Goal: Contribute content: Contribute content

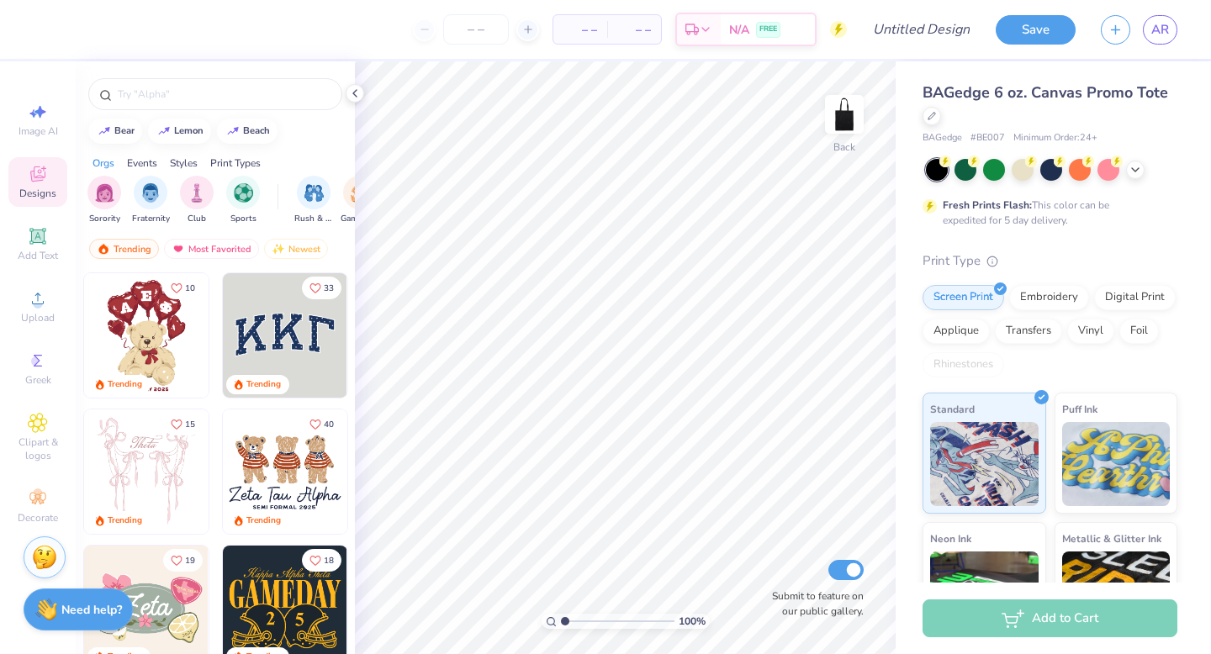
click at [50, 193] on span "Designs" at bounding box center [37, 193] width 37 height 13
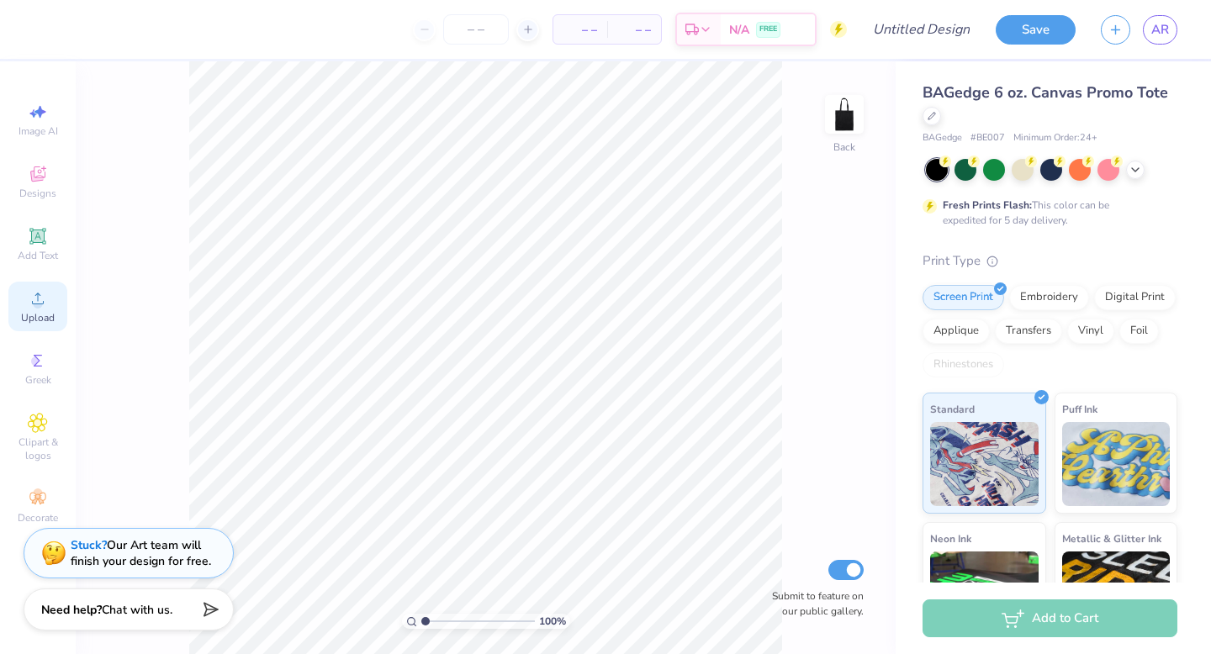
click at [50, 306] on div "Upload" at bounding box center [37, 307] width 59 height 50
click at [35, 297] on icon at bounding box center [38, 299] width 20 height 20
click at [1144, 181] on div "Fresh Prints Flash: This color can be expedited for 5 day delivery." at bounding box center [1050, 193] width 255 height 69
click at [1141, 176] on div at bounding box center [1051, 170] width 251 height 22
click at [1136, 168] on polyline at bounding box center [1135, 168] width 7 height 3
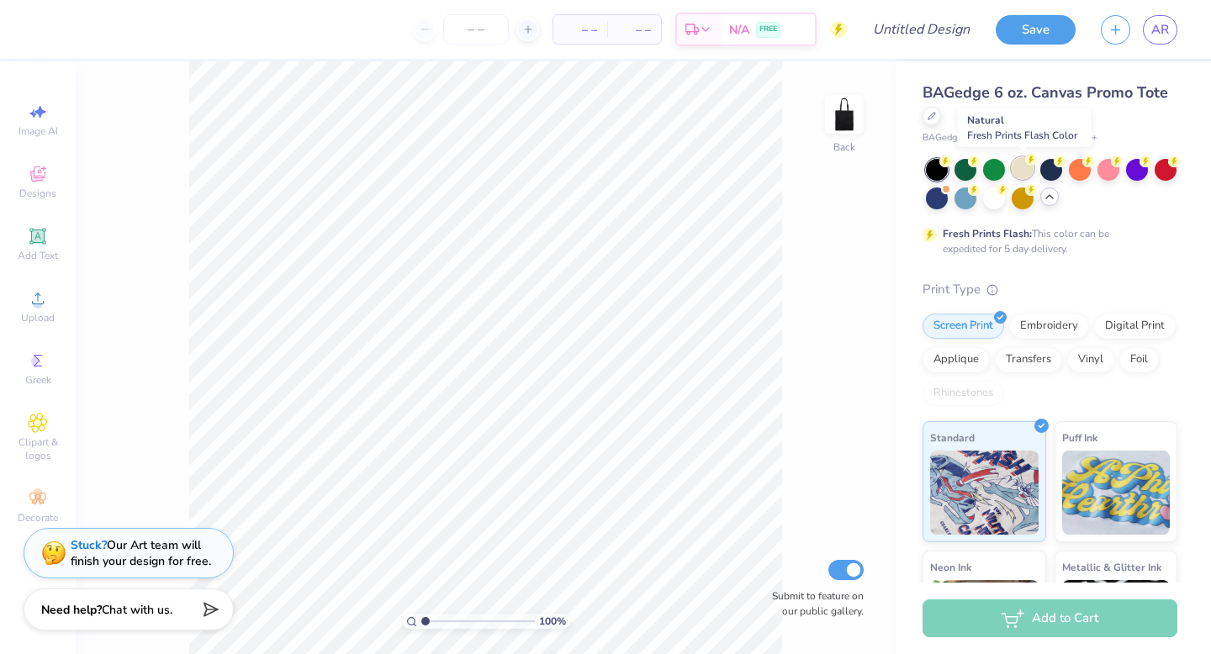
click at [1022, 176] on div at bounding box center [1023, 168] width 22 height 22
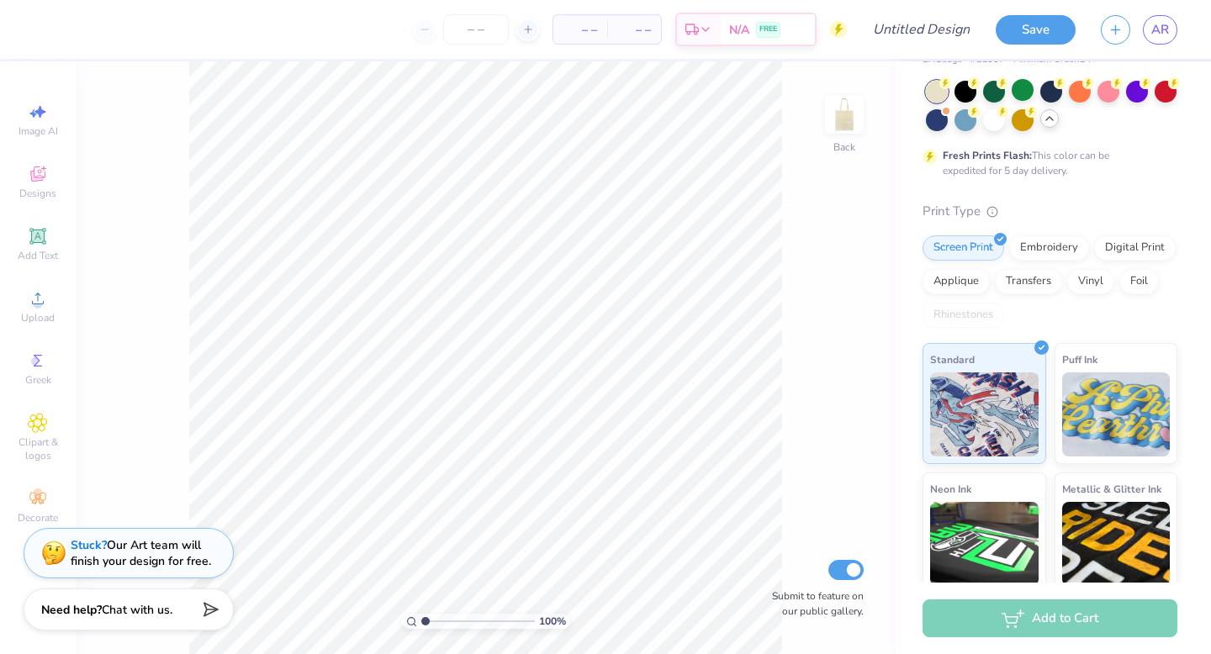
scroll to position [95, 0]
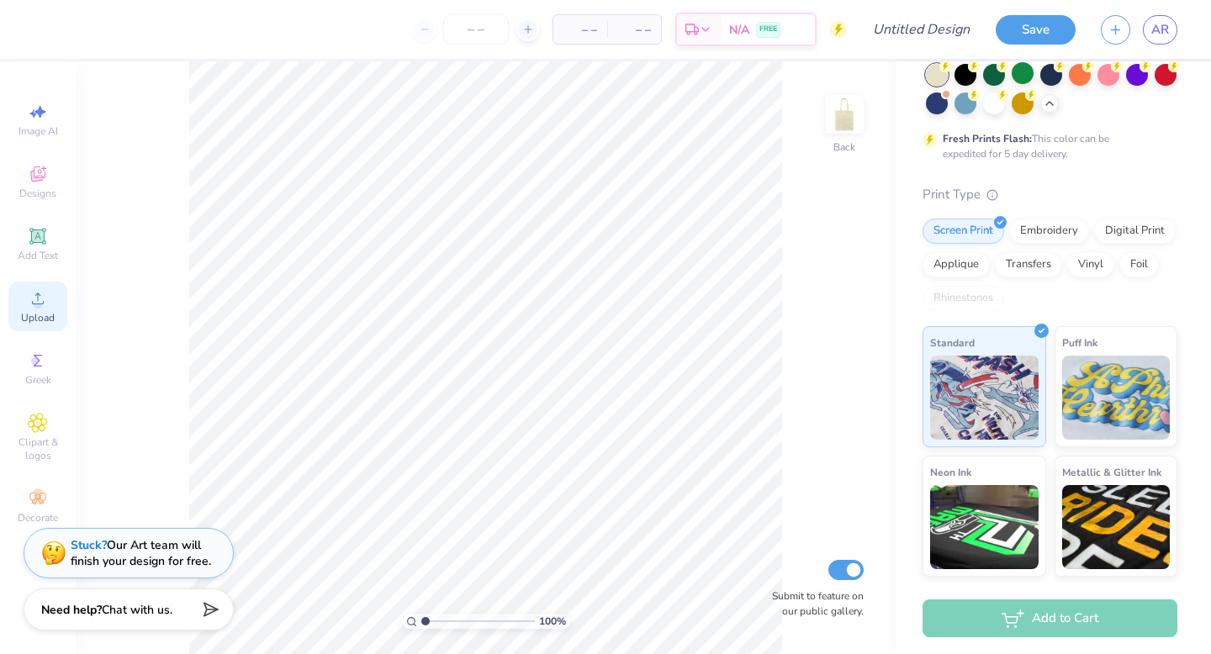
click at [45, 328] on div "Upload" at bounding box center [37, 307] width 59 height 50
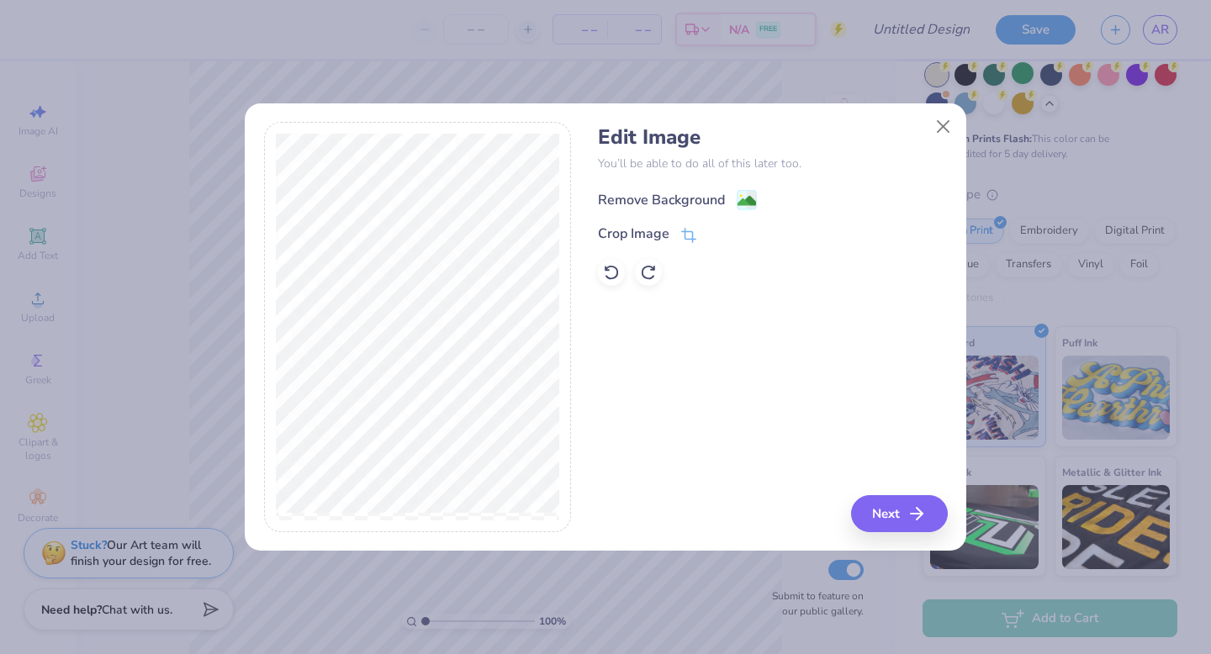
click at [751, 193] on image at bounding box center [747, 201] width 19 height 19
click at [901, 498] on button "Next" at bounding box center [902, 513] width 97 height 37
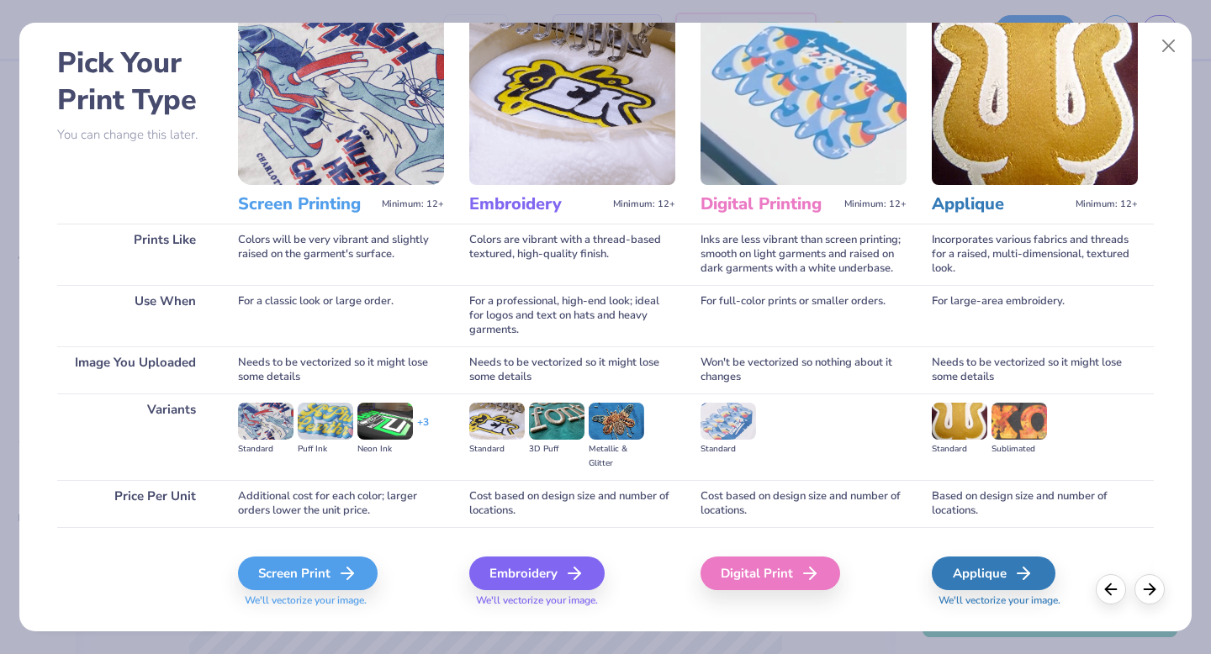
scroll to position [66, 0]
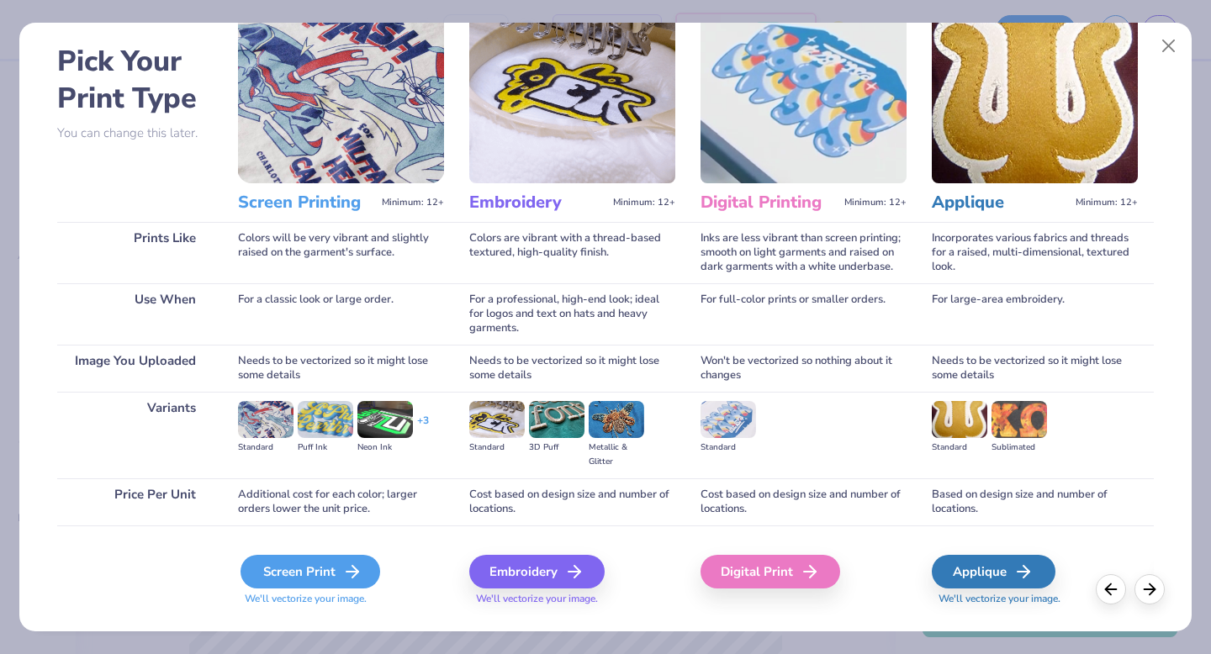
click at [310, 576] on div "Screen Print" at bounding box center [311, 572] width 140 height 34
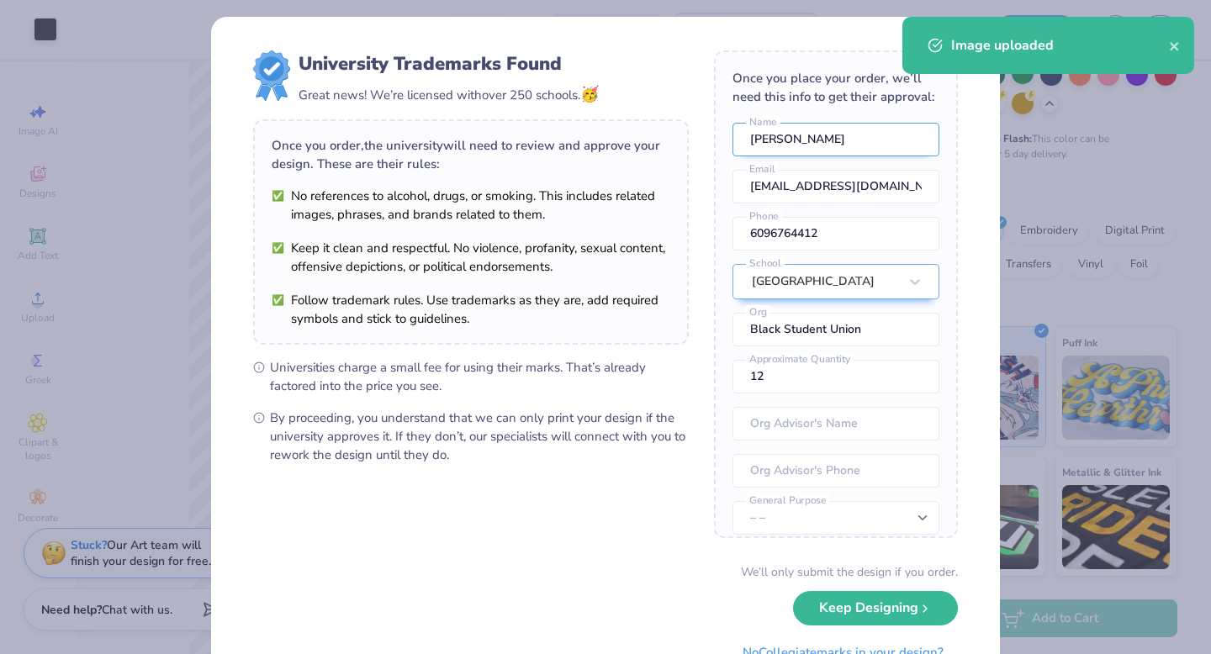
scroll to position [0, 0]
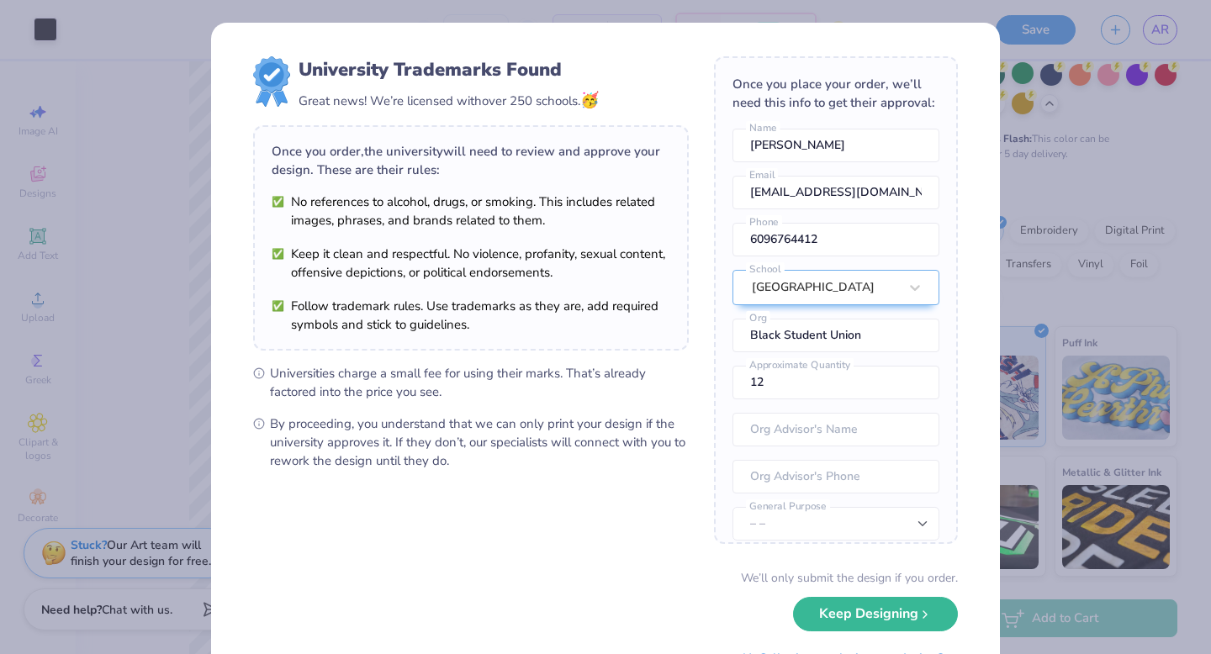
click at [1016, 183] on div "University Trademarks Found Great news! We’re licensed with over 250 schools. 🥳…" at bounding box center [605, 327] width 1211 height 654
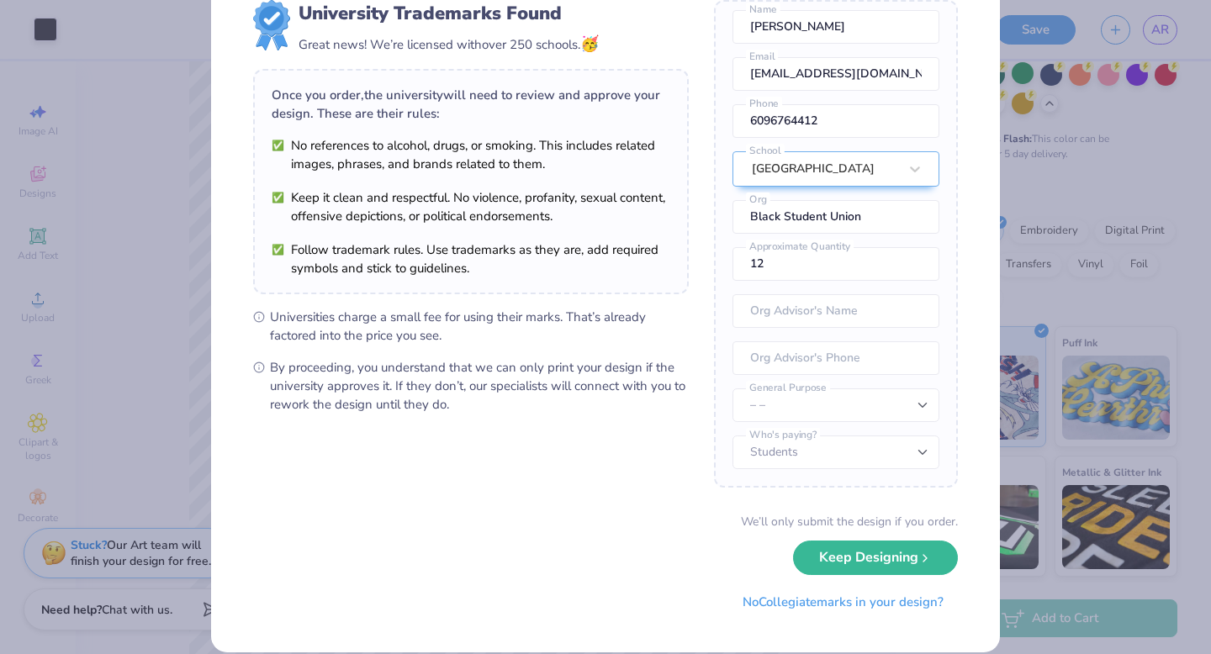
scroll to position [77, 0]
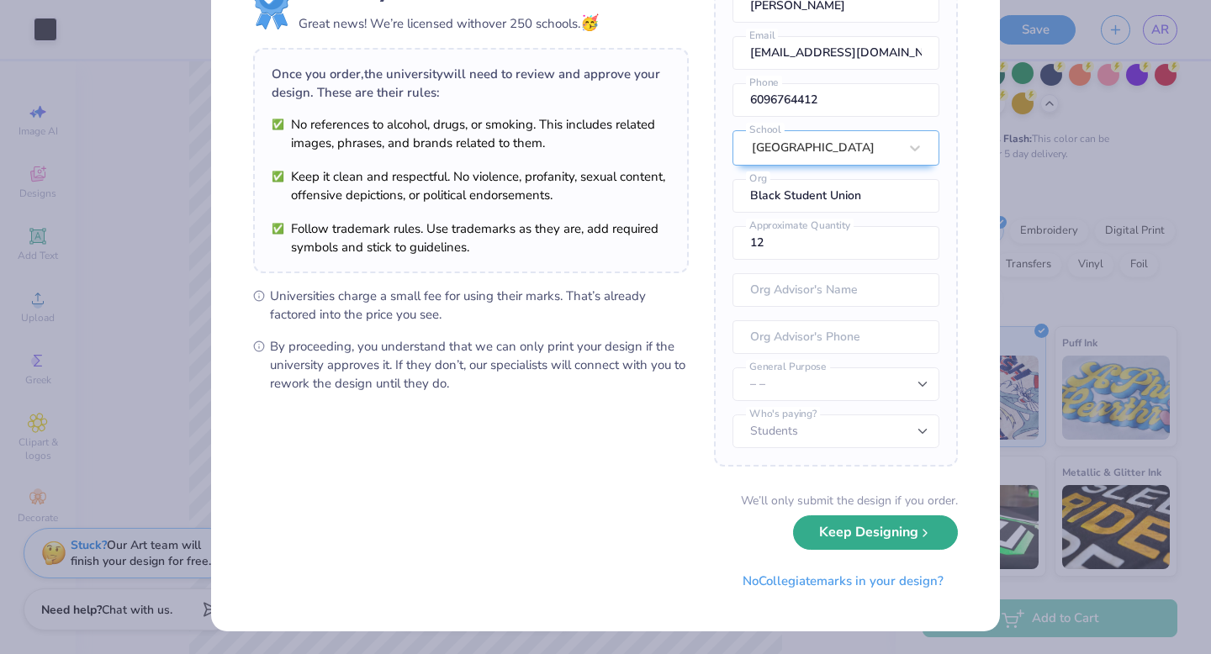
click at [852, 524] on button "Keep Designing" at bounding box center [875, 533] width 165 height 34
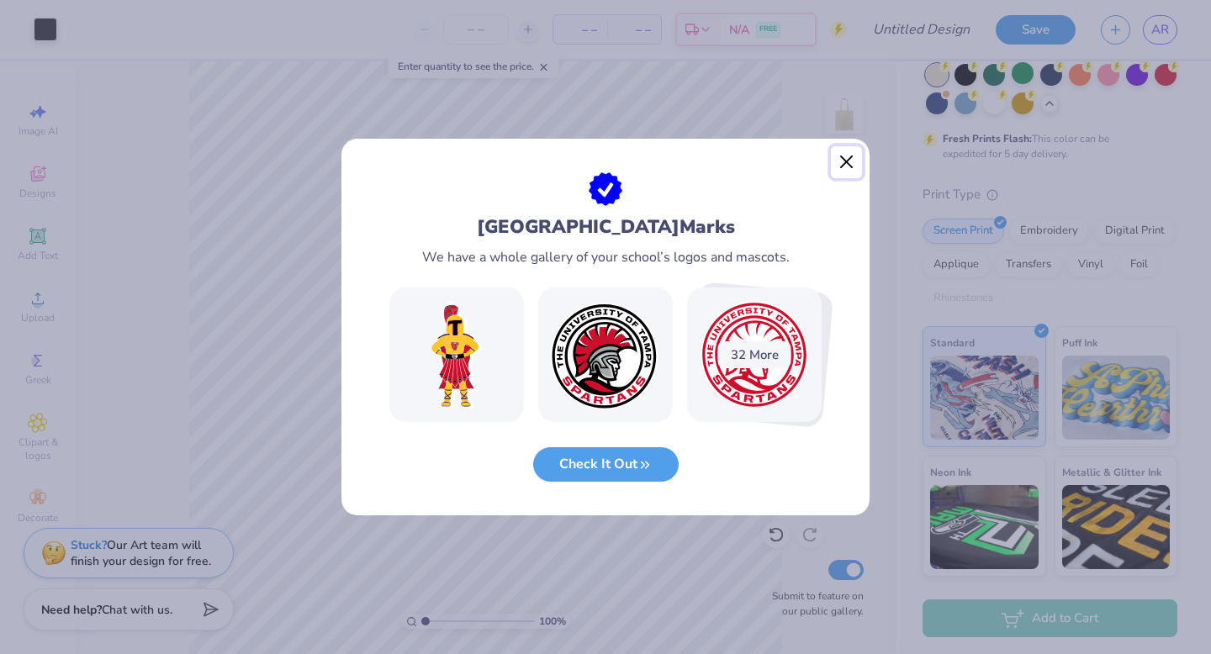
click at [838, 164] on button "Close" at bounding box center [847, 162] width 32 height 32
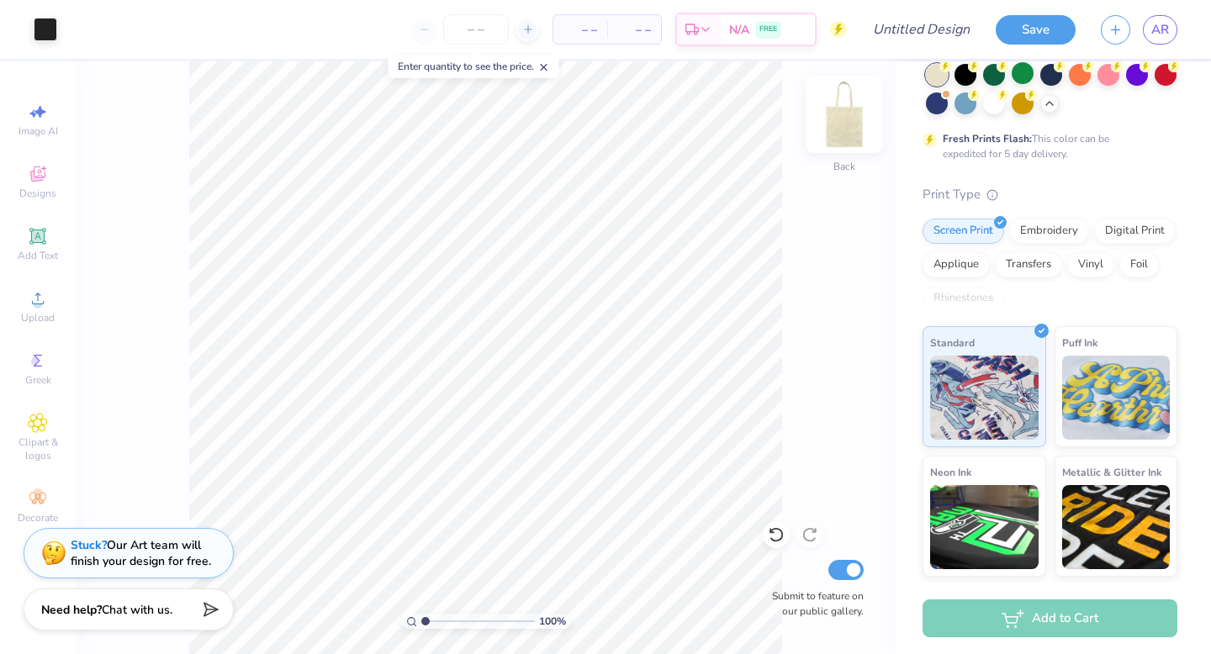
click at [854, 121] on img at bounding box center [844, 114] width 67 height 67
click at [36, 317] on span "Upload" at bounding box center [38, 317] width 34 height 13
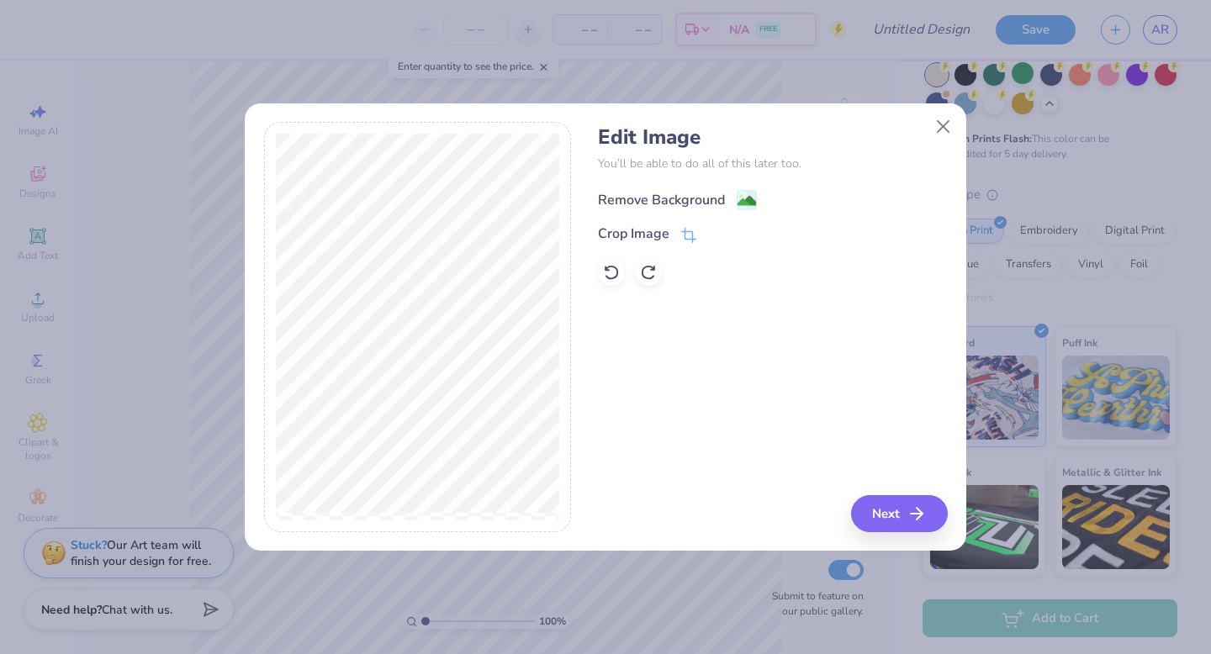
click at [743, 193] on image at bounding box center [747, 201] width 19 height 19
click at [920, 514] on line "button" at bounding box center [922, 514] width 12 height 0
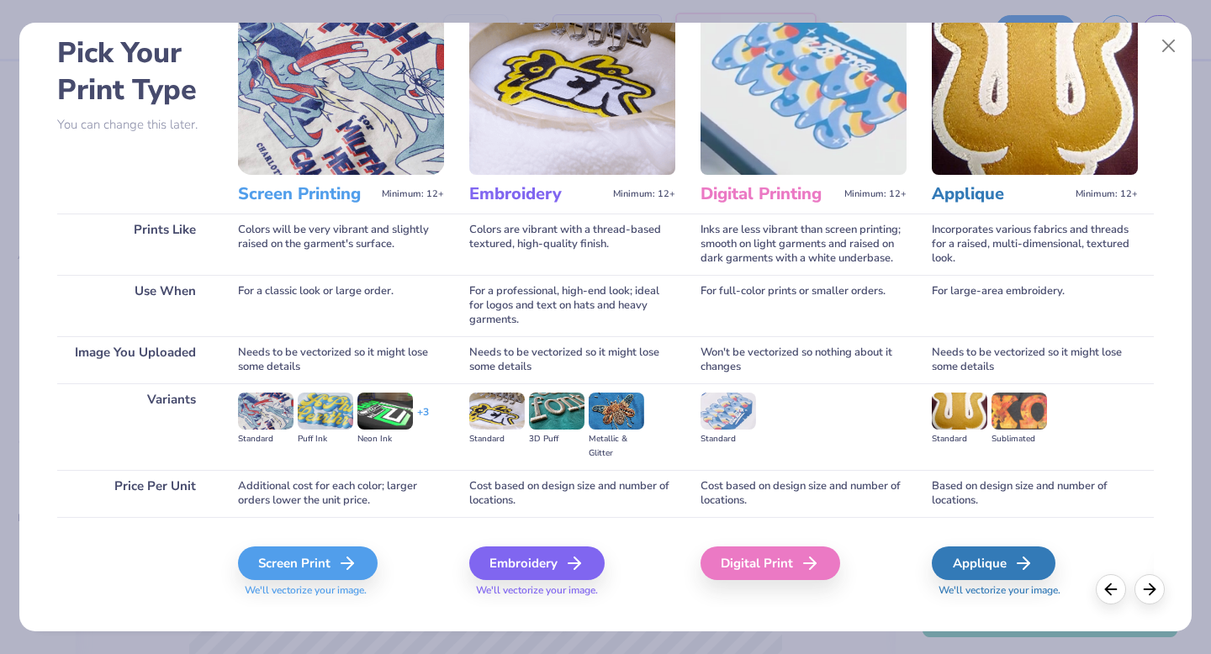
scroll to position [76, 0]
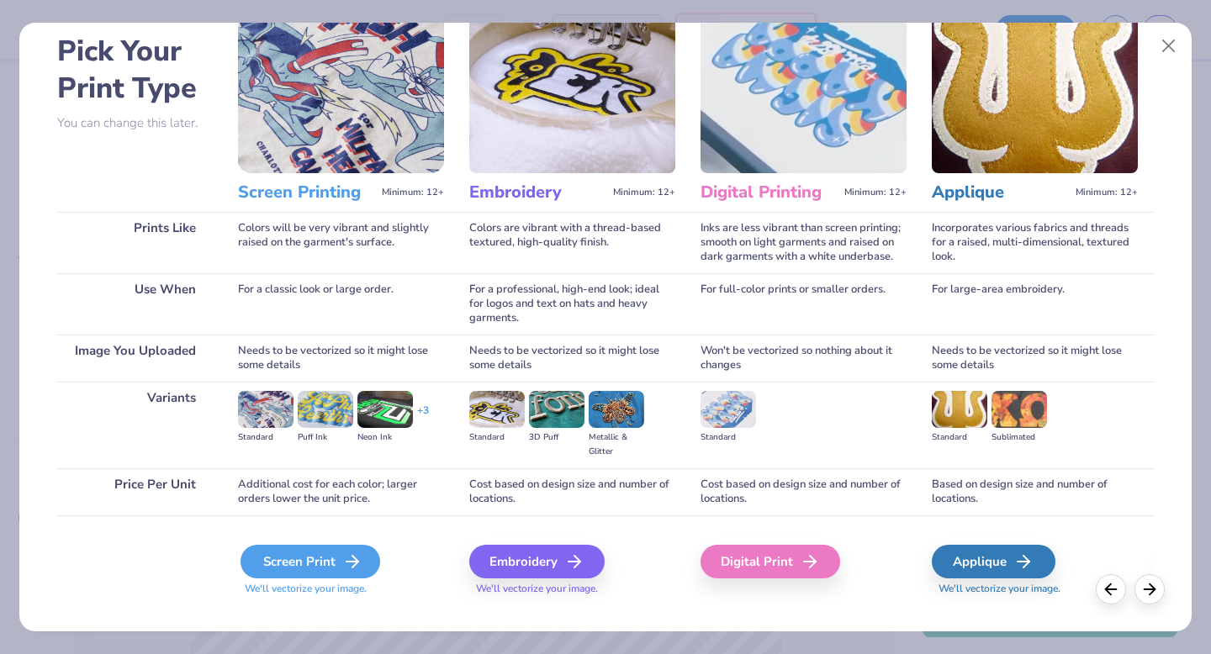
click at [286, 568] on div "Screen Print" at bounding box center [311, 562] width 140 height 34
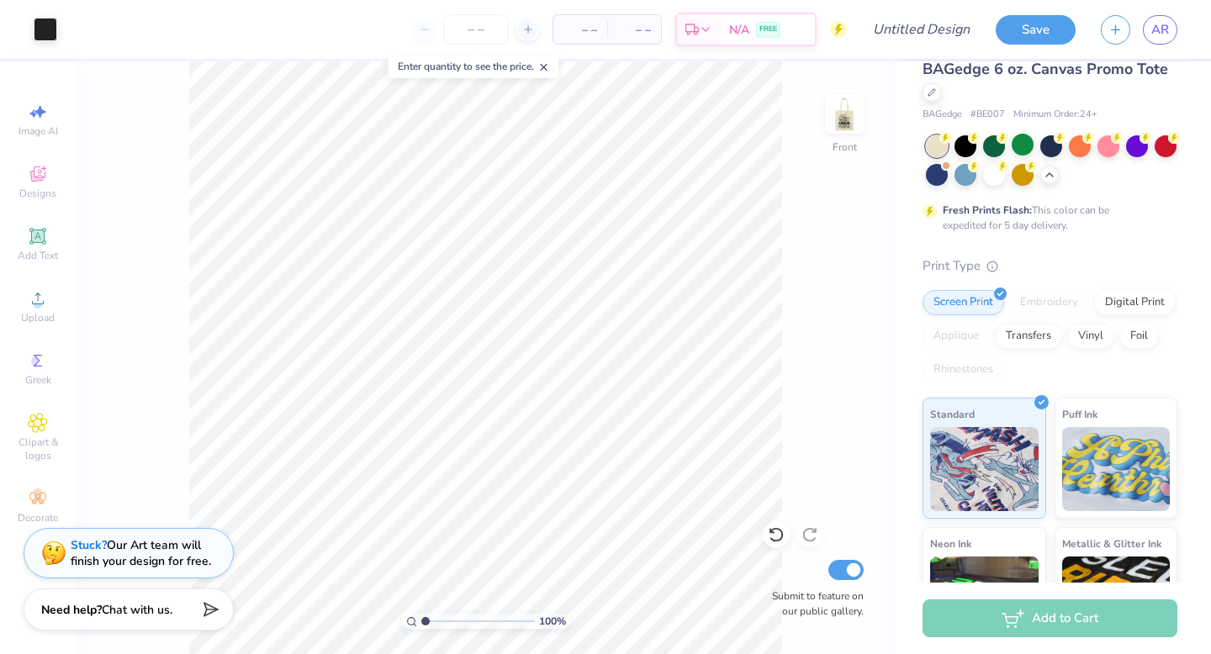
scroll to position [0, 0]
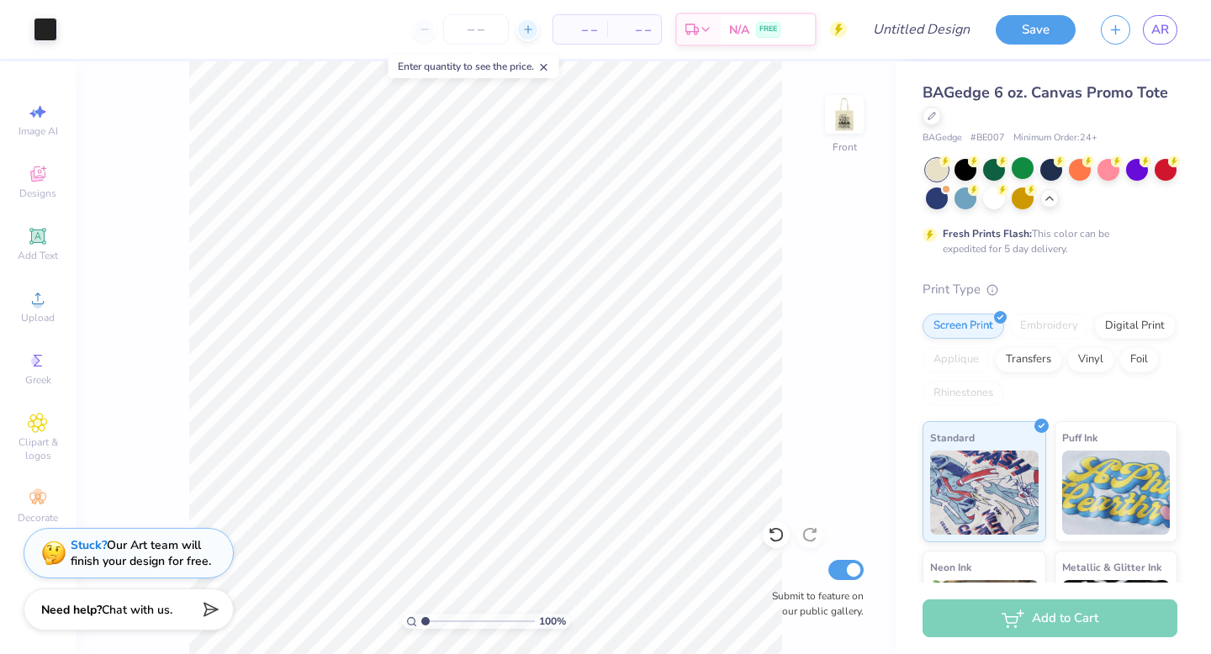
click at [528, 30] on icon at bounding box center [528, 30] width 12 height 12
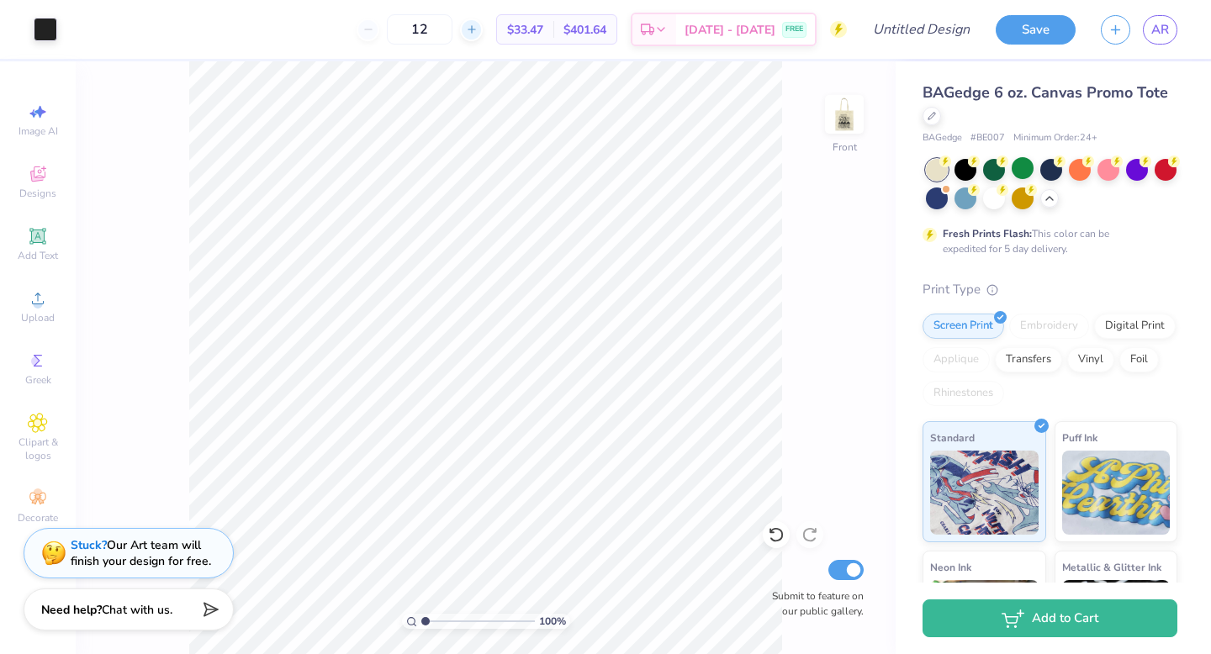
click at [473, 33] on icon at bounding box center [472, 30] width 12 height 12
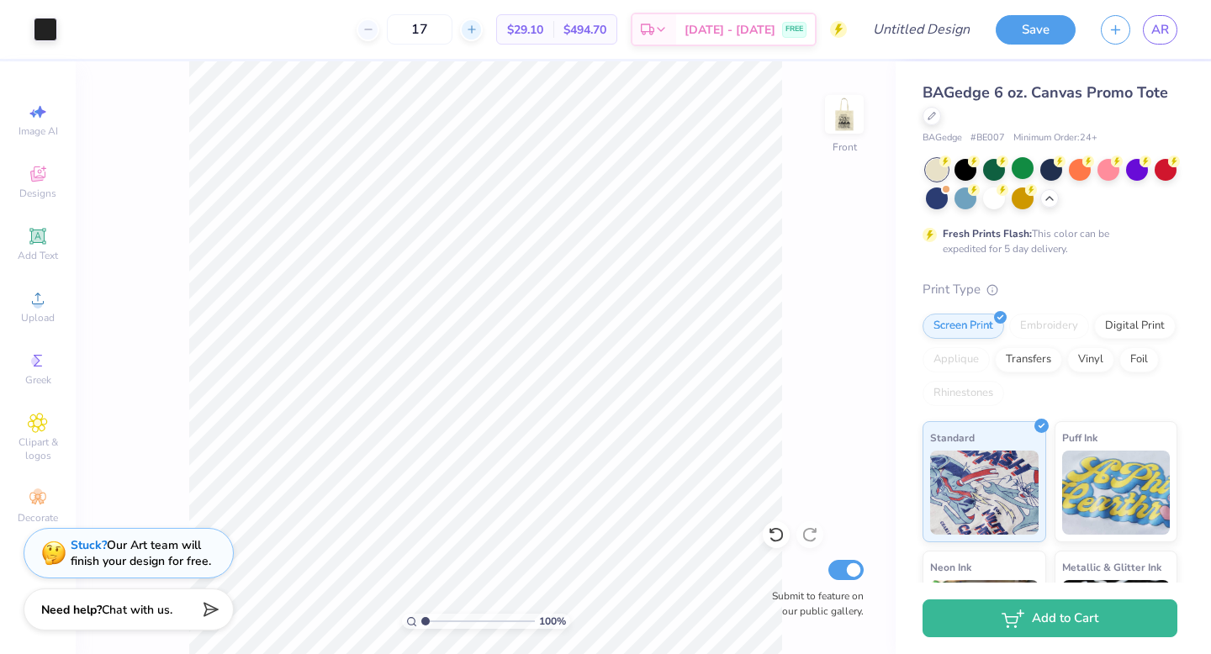
click at [473, 33] on icon at bounding box center [472, 30] width 12 height 12
click at [379, 29] on div at bounding box center [368, 30] width 23 height 23
type input "16"
click at [1022, 167] on div at bounding box center [1023, 168] width 22 height 22
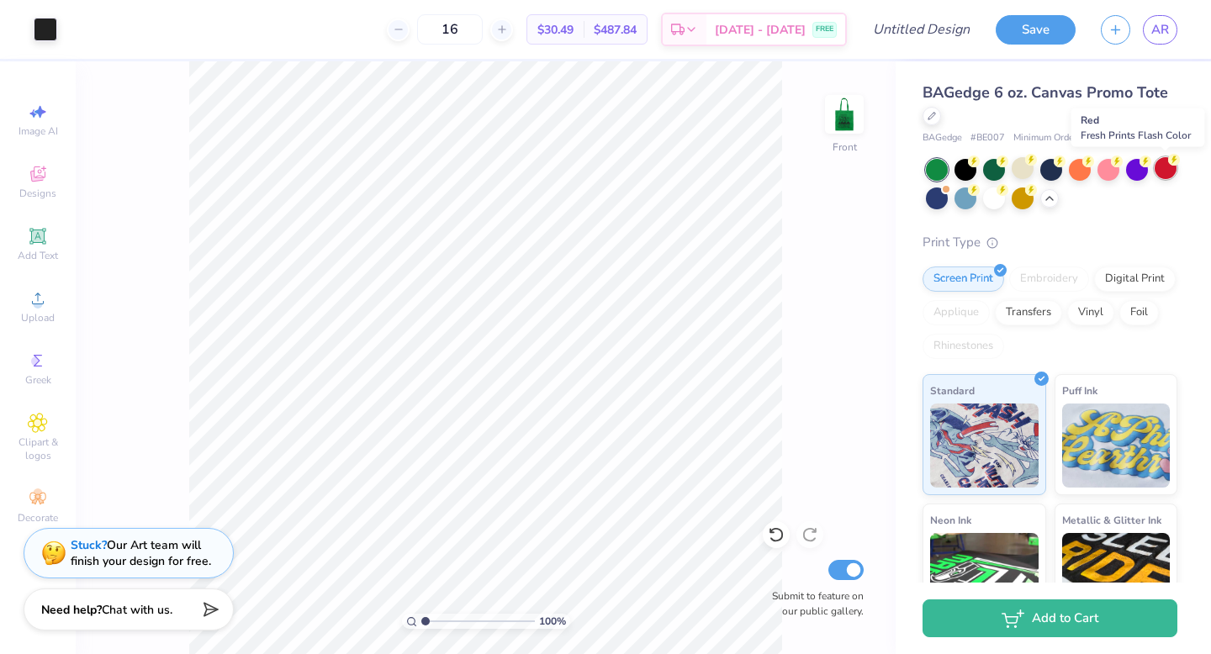
click at [1161, 177] on div at bounding box center [1166, 168] width 22 height 22
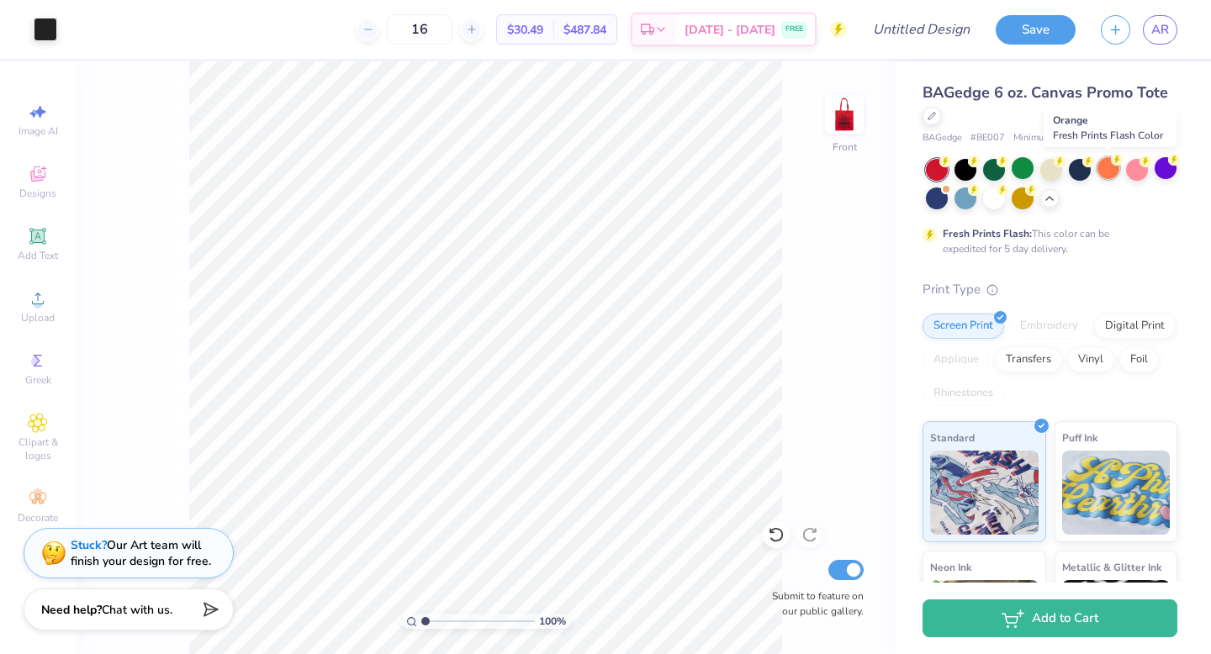
click at [1098, 172] on div at bounding box center [1109, 168] width 22 height 22
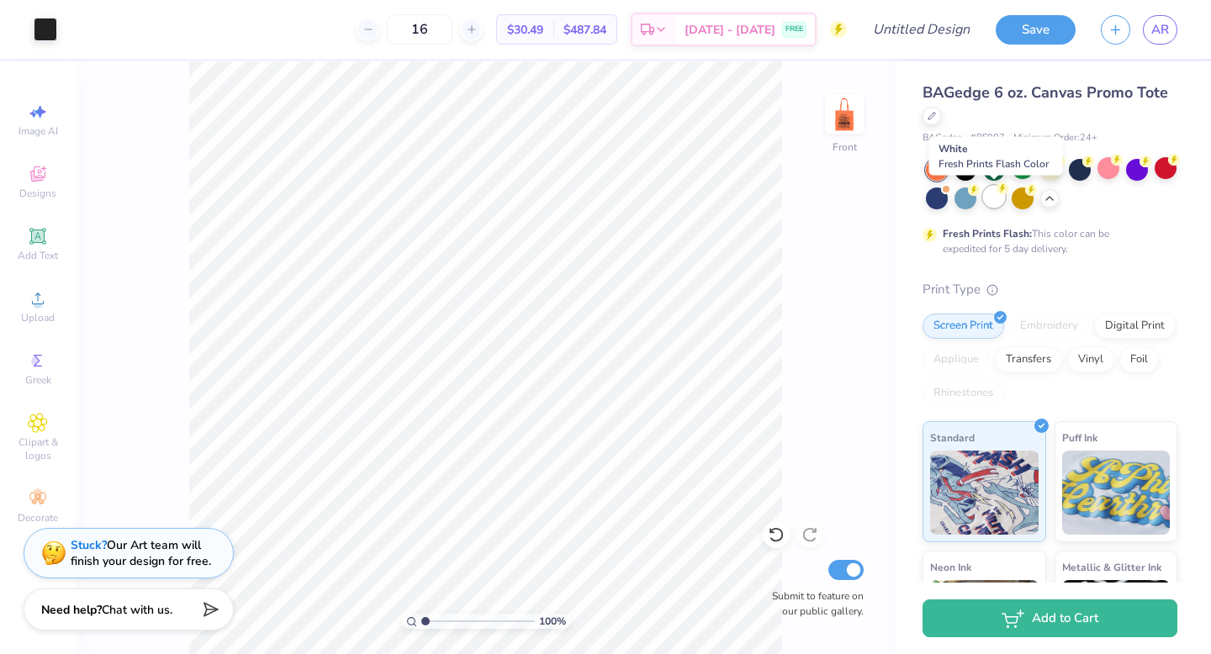
click at [998, 199] on div at bounding box center [994, 197] width 22 height 22
click at [1022, 200] on div at bounding box center [1023, 197] width 22 height 22
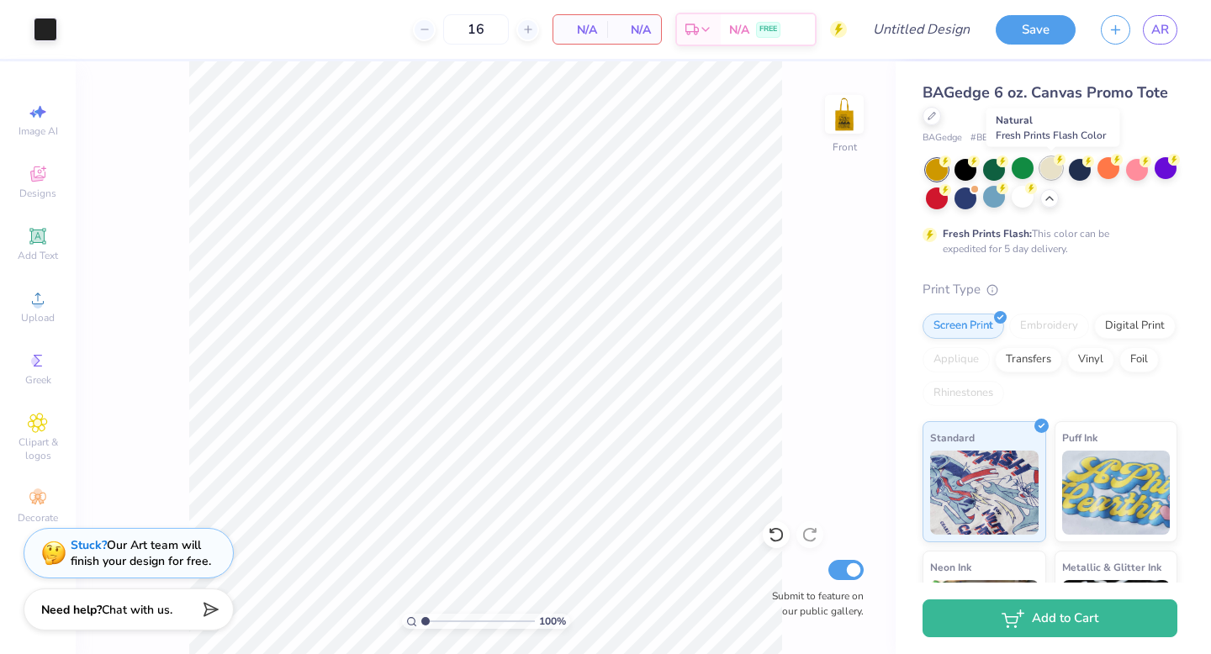
click at [1049, 167] on div at bounding box center [1051, 168] width 22 height 22
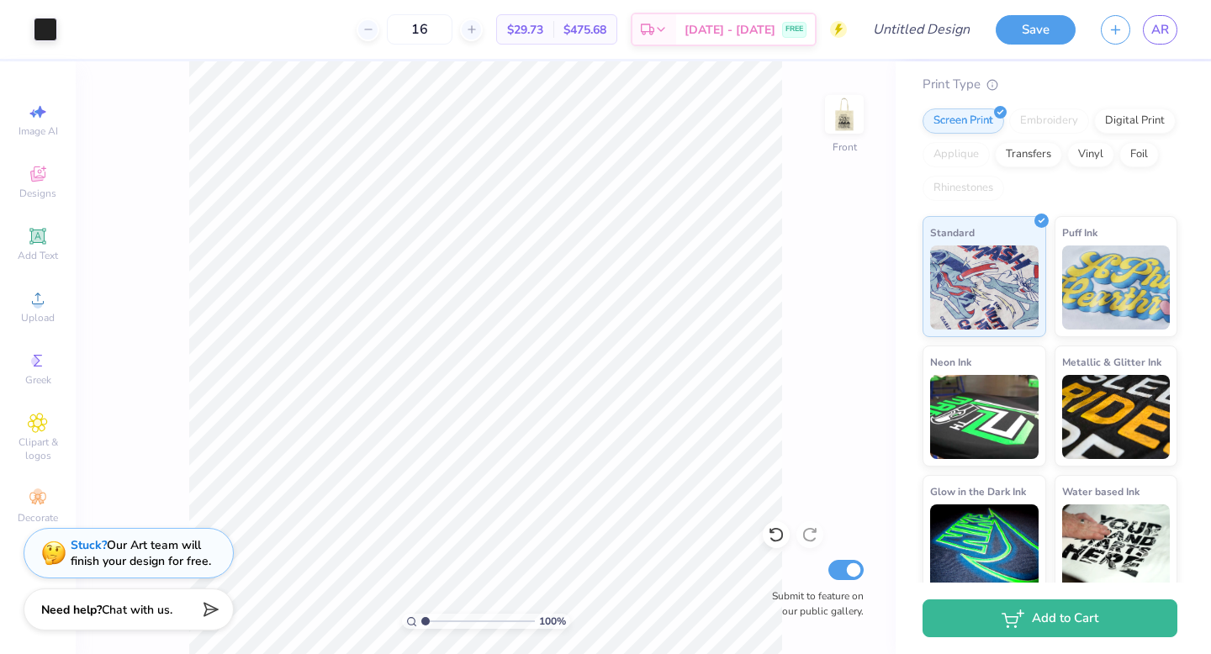
scroll to position [219, 0]
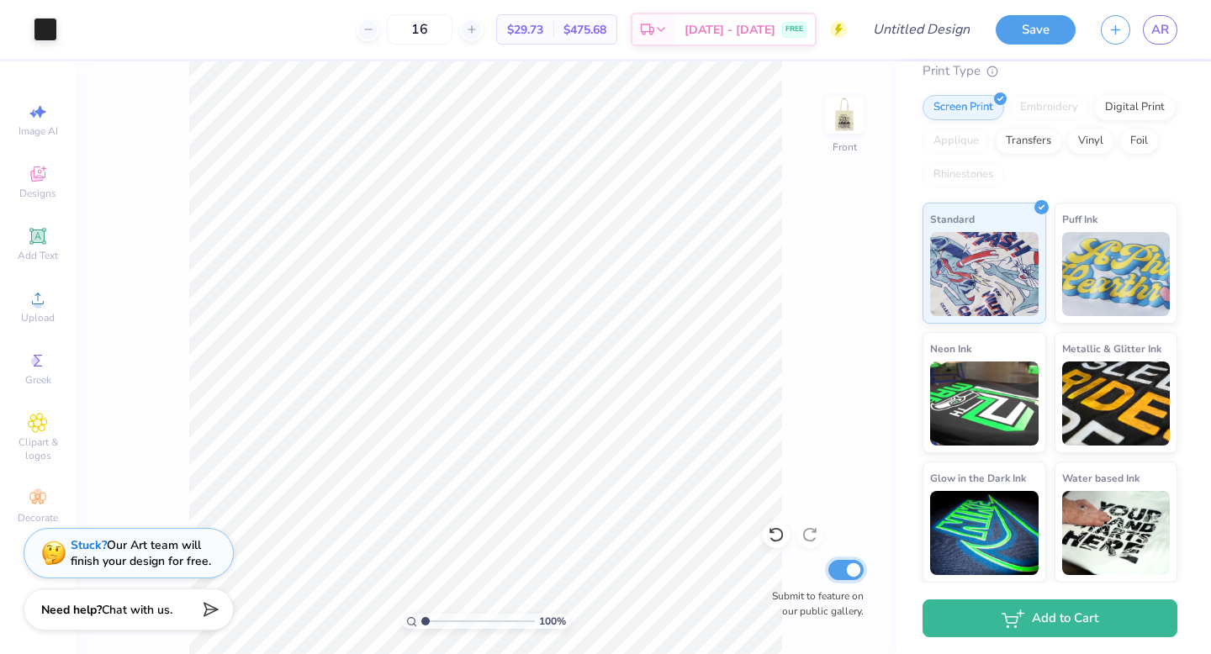
click at [854, 570] on input "Submit to feature on our public gallery." at bounding box center [846, 570] width 35 height 20
checkbox input "false"
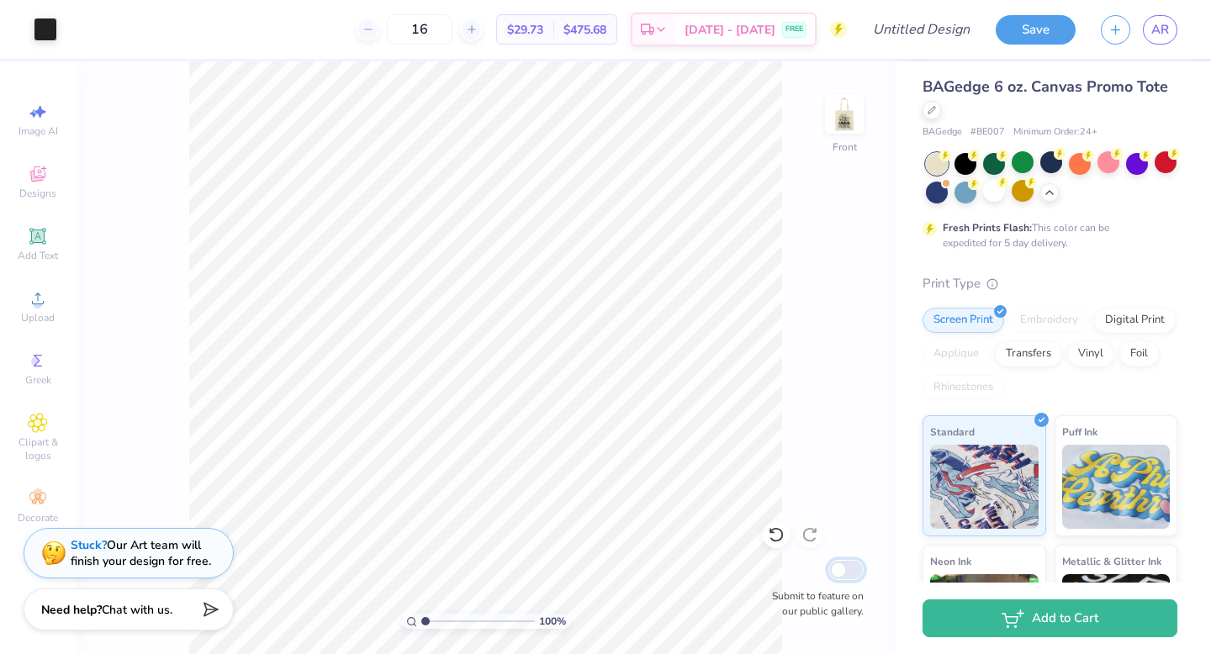
scroll to position [0, 0]
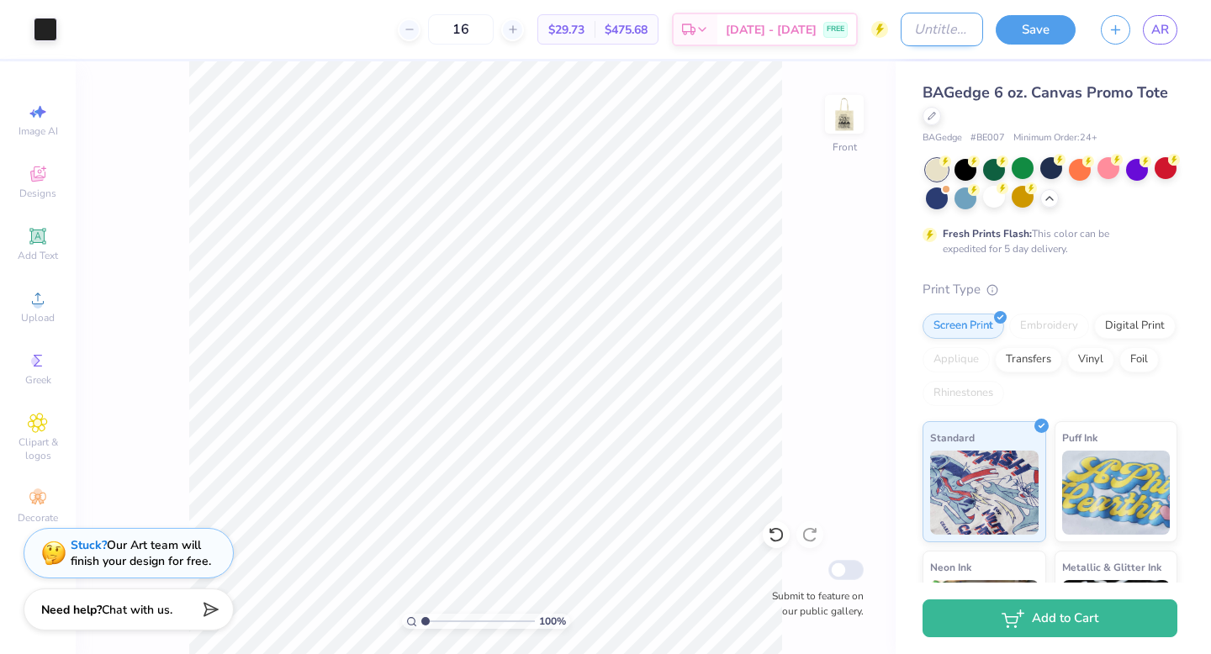
click at [952, 29] on input "Design Title" at bounding box center [942, 30] width 82 height 34
type input "BSU totes"
click at [997, 62] on div "BAGedge 6 oz. Canvas Promo Tote BAGedge # BE007 Minimum Order: 24 + Fresh Print…" at bounding box center [1053, 431] width 315 height 740
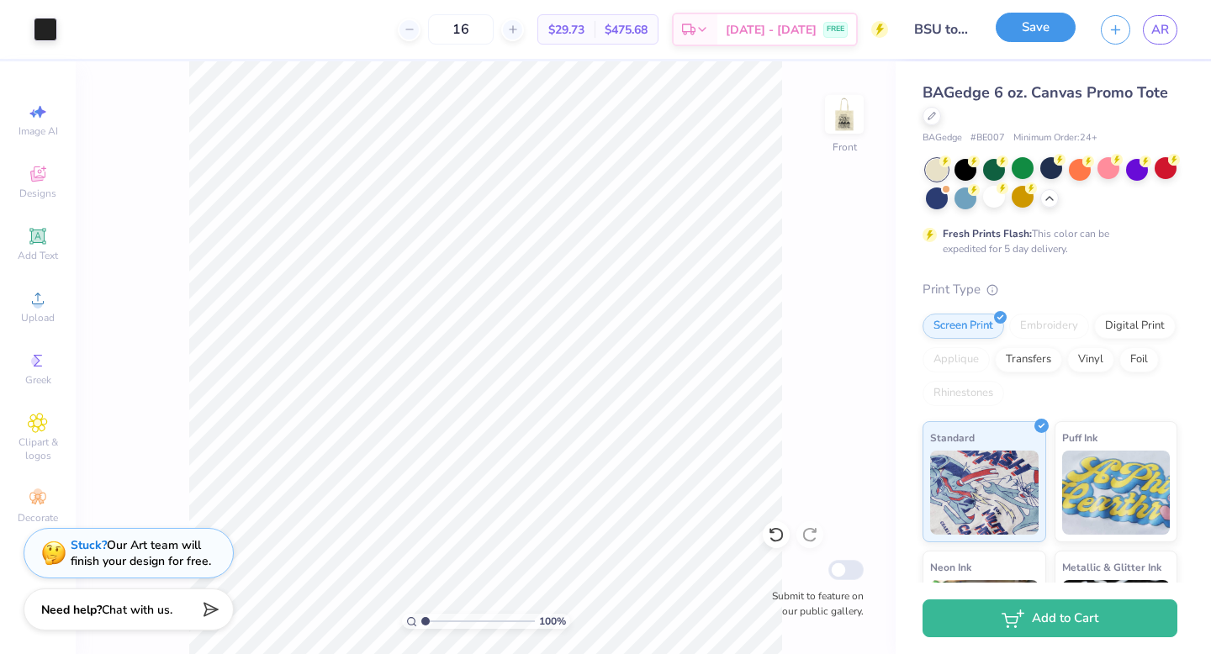
click at [1016, 34] on button "Save" at bounding box center [1036, 27] width 80 height 29
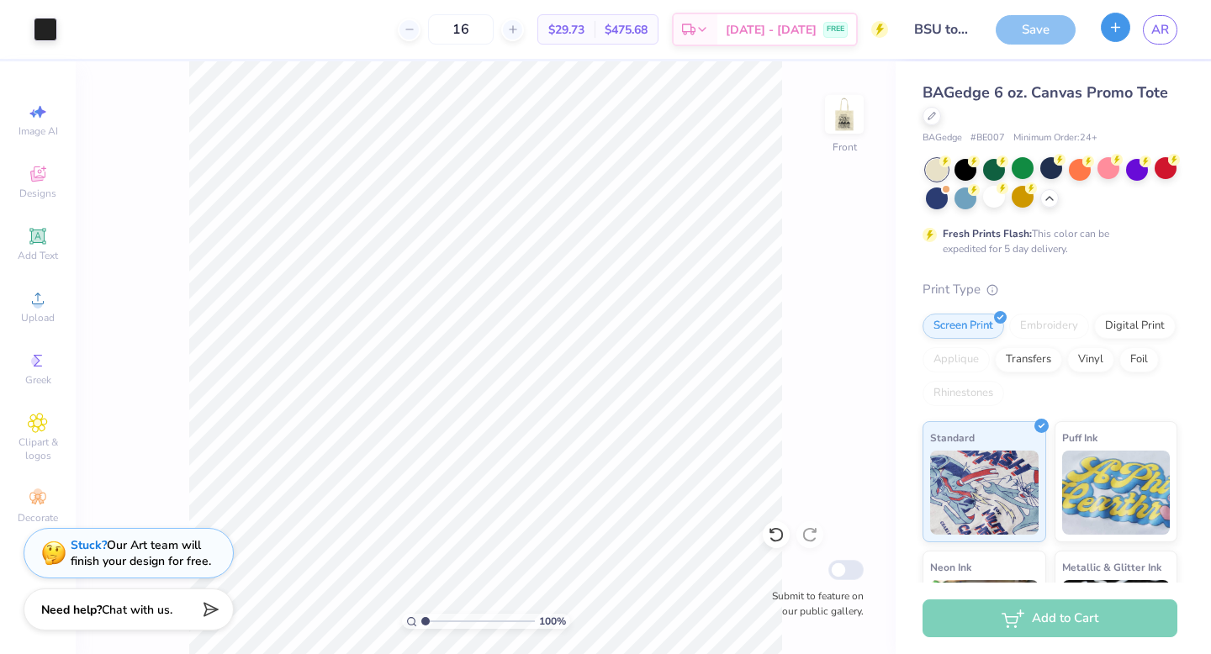
click at [1125, 34] on button "button" at bounding box center [1115, 27] width 29 height 29
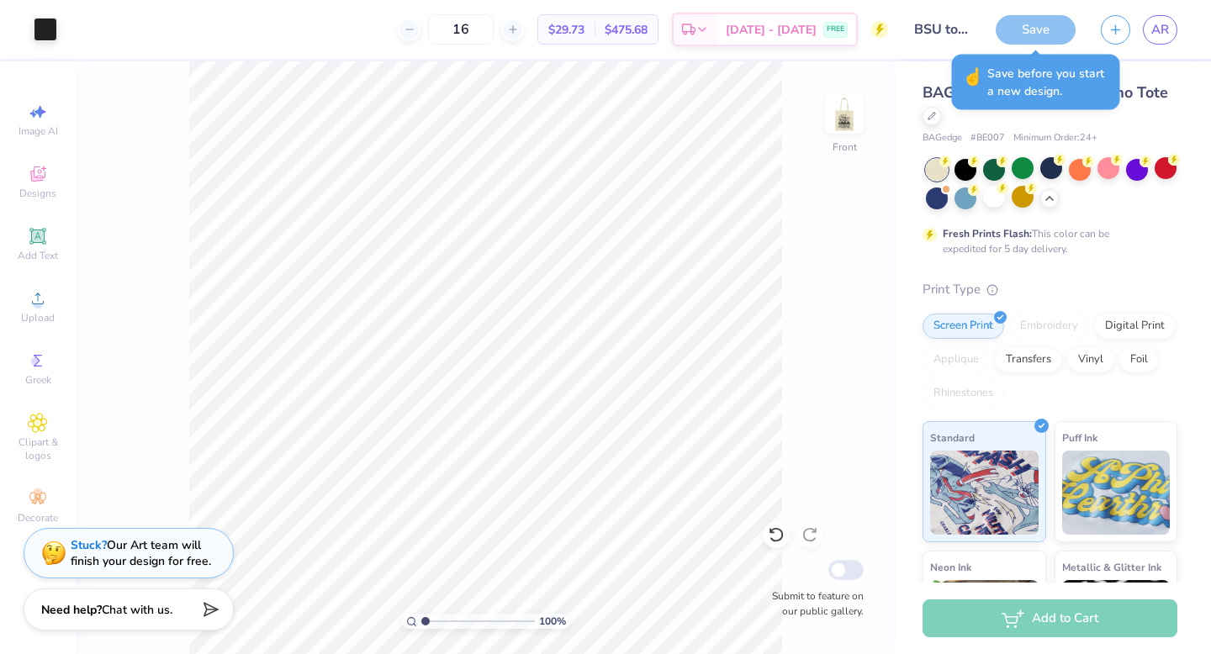
click at [958, 129] on div "BAGedge 6 oz. Canvas Promo Tote BAGedge # BE007 Minimum Order: 24 +" at bounding box center [1050, 114] width 255 height 64
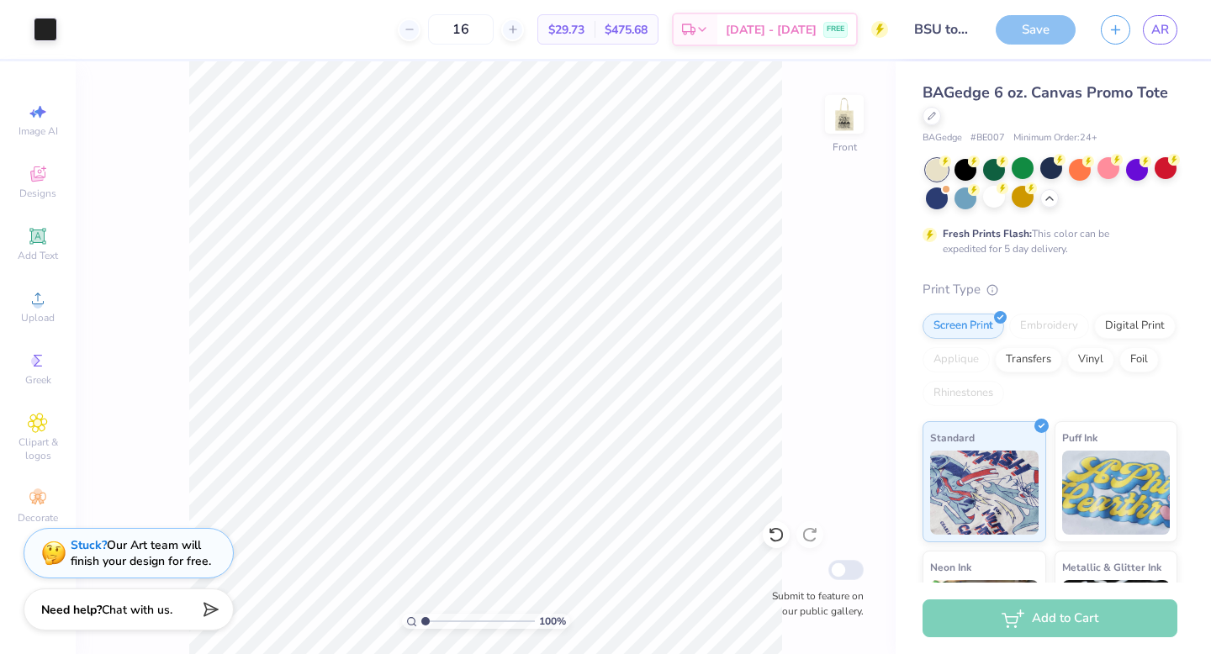
click at [998, 130] on div "BAGedge 6 oz. Canvas Promo Tote BAGedge # BE007 Minimum Order: 24 +" at bounding box center [1050, 114] width 255 height 64
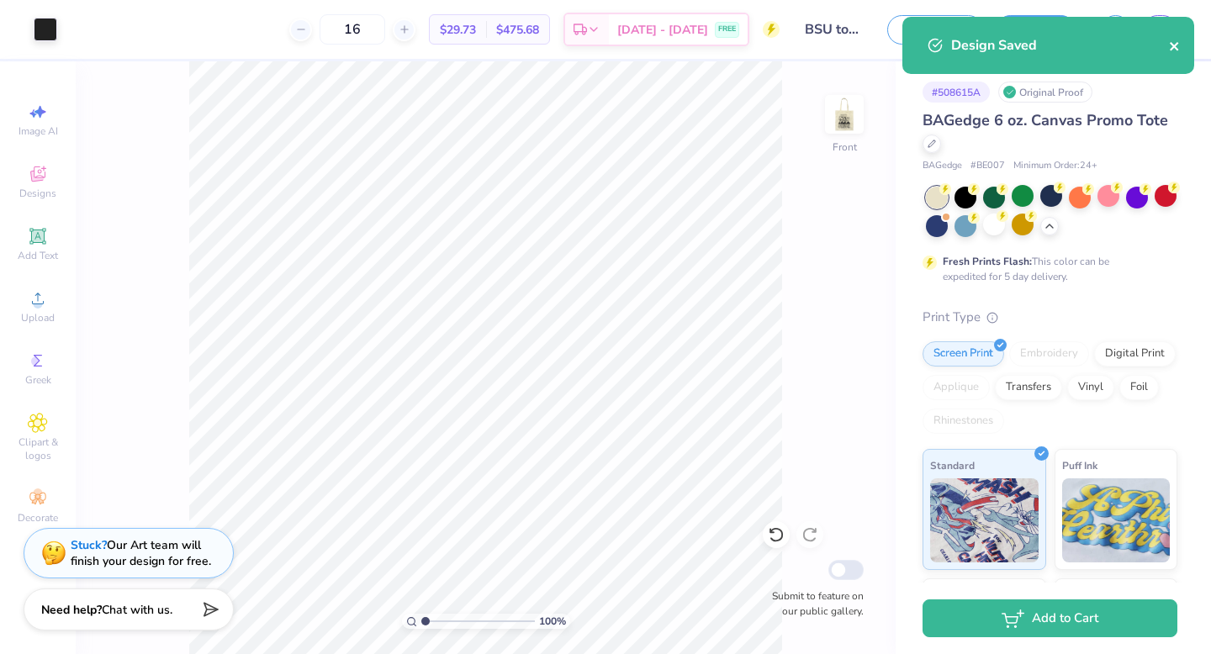
click at [1173, 52] on icon "close" at bounding box center [1175, 46] width 12 height 13
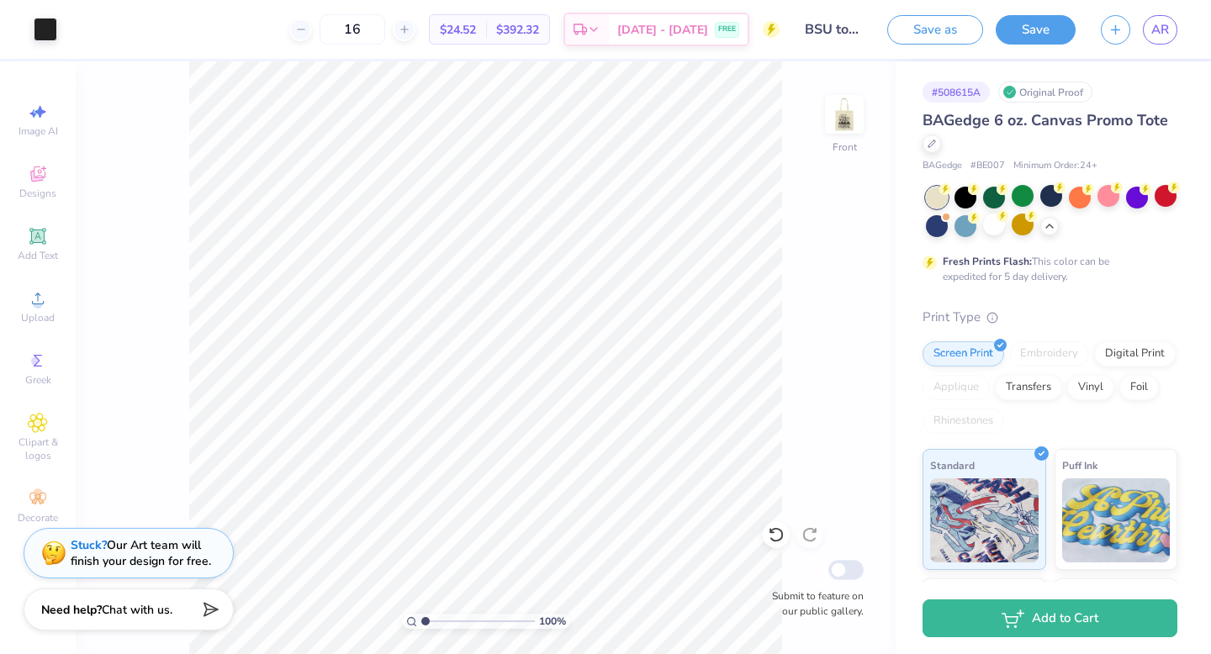
click at [1122, 289] on div "BAGedge 6 oz. Canvas Promo Tote BAGedge # BE007 Minimum Order: 24 + Fresh Print…" at bounding box center [1050, 469] width 255 height 720
click at [182, 211] on div "100 % Front Submit to feature on our public gallery." at bounding box center [486, 357] width 820 height 593
click at [837, 122] on img at bounding box center [844, 114] width 67 height 67
